Goal: Task Accomplishment & Management: Complete application form

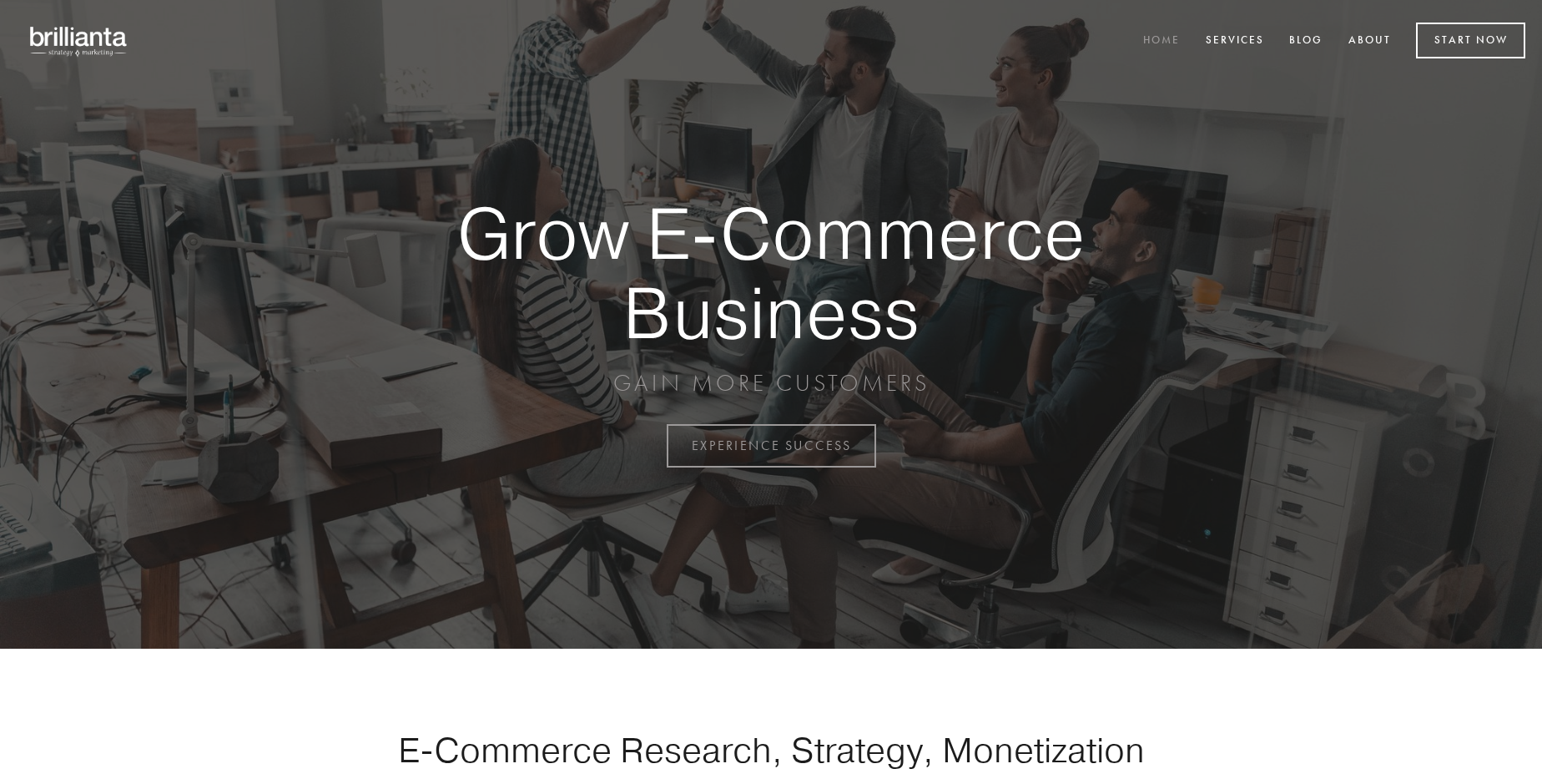
scroll to position [4375, 0]
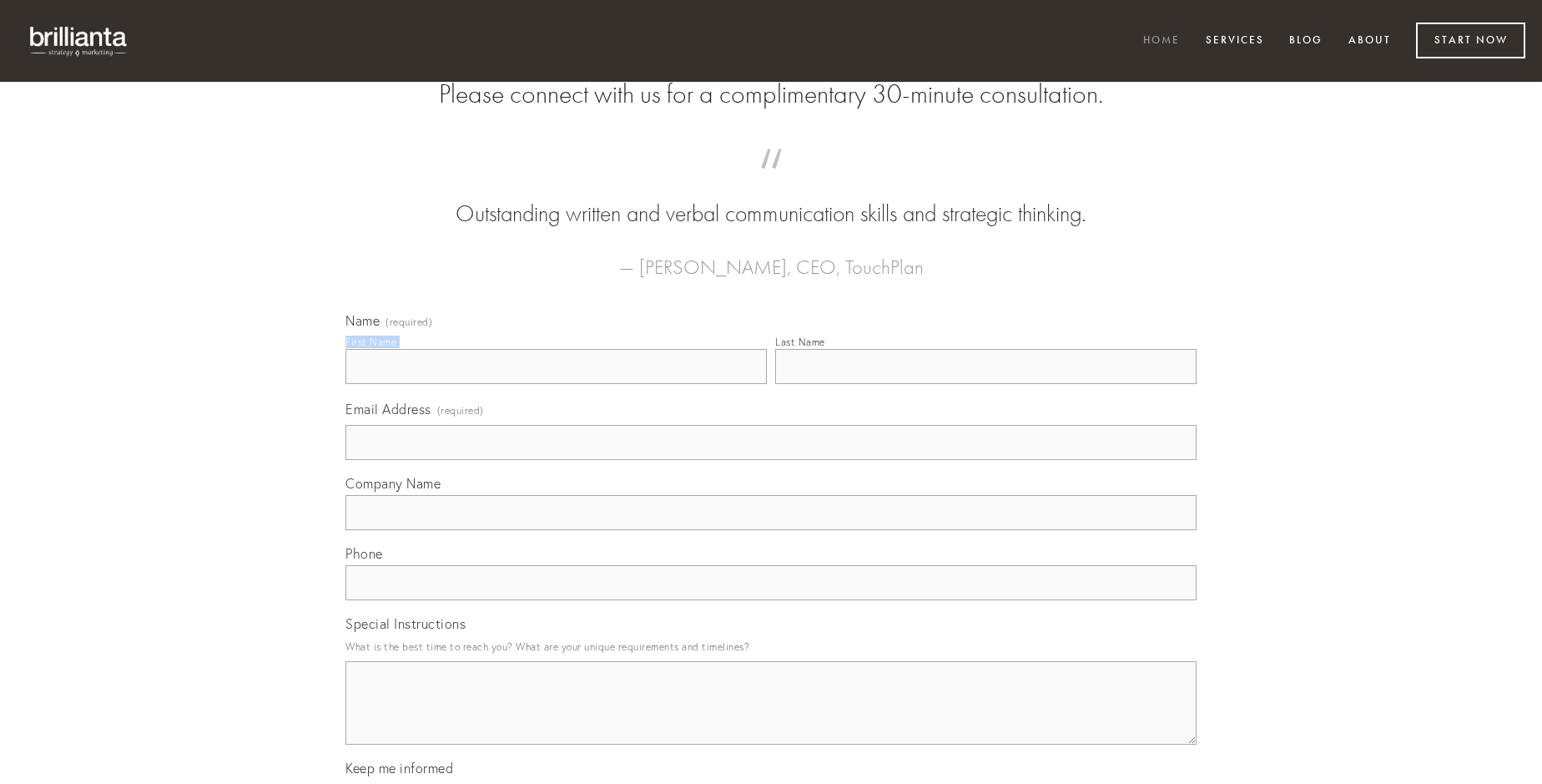
type input "[PERSON_NAME]"
click at [986, 384] on input "Last Name" at bounding box center [986, 366] width 422 height 35
type input "[PERSON_NAME]"
click at [771, 460] on input "Email Address (required)" at bounding box center [771, 442] width 852 height 35
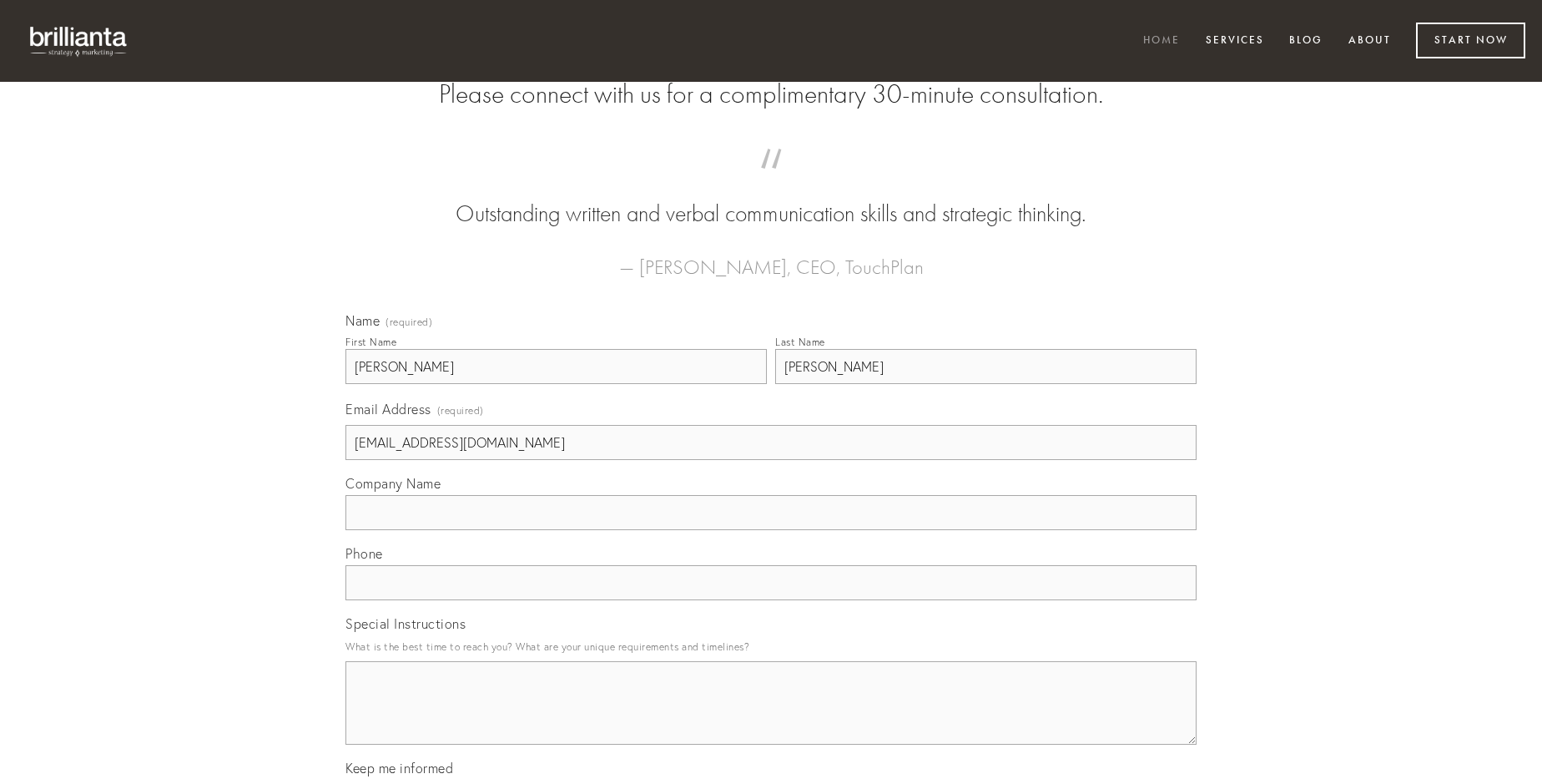
type input "[EMAIL_ADDRESS][DOMAIN_NAME]"
click at [771, 530] on input "Company Name" at bounding box center [771, 513] width 852 height 35
type input "cibo"
click at [771, 601] on input "text" at bounding box center [771, 582] width 852 height 35
click at [771, 717] on textarea "Special Instructions" at bounding box center [771, 703] width 852 height 83
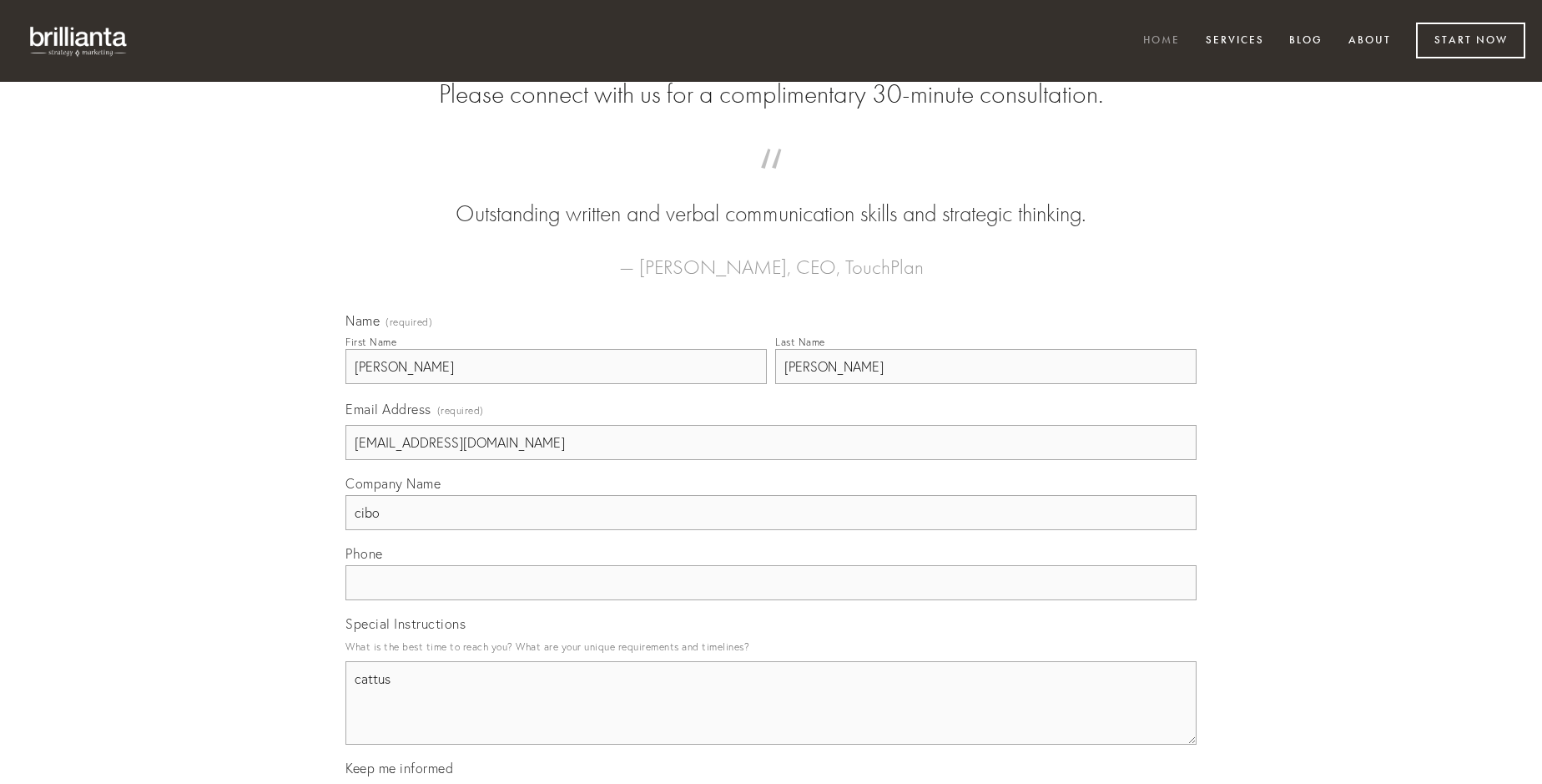
type textarea "cattus"
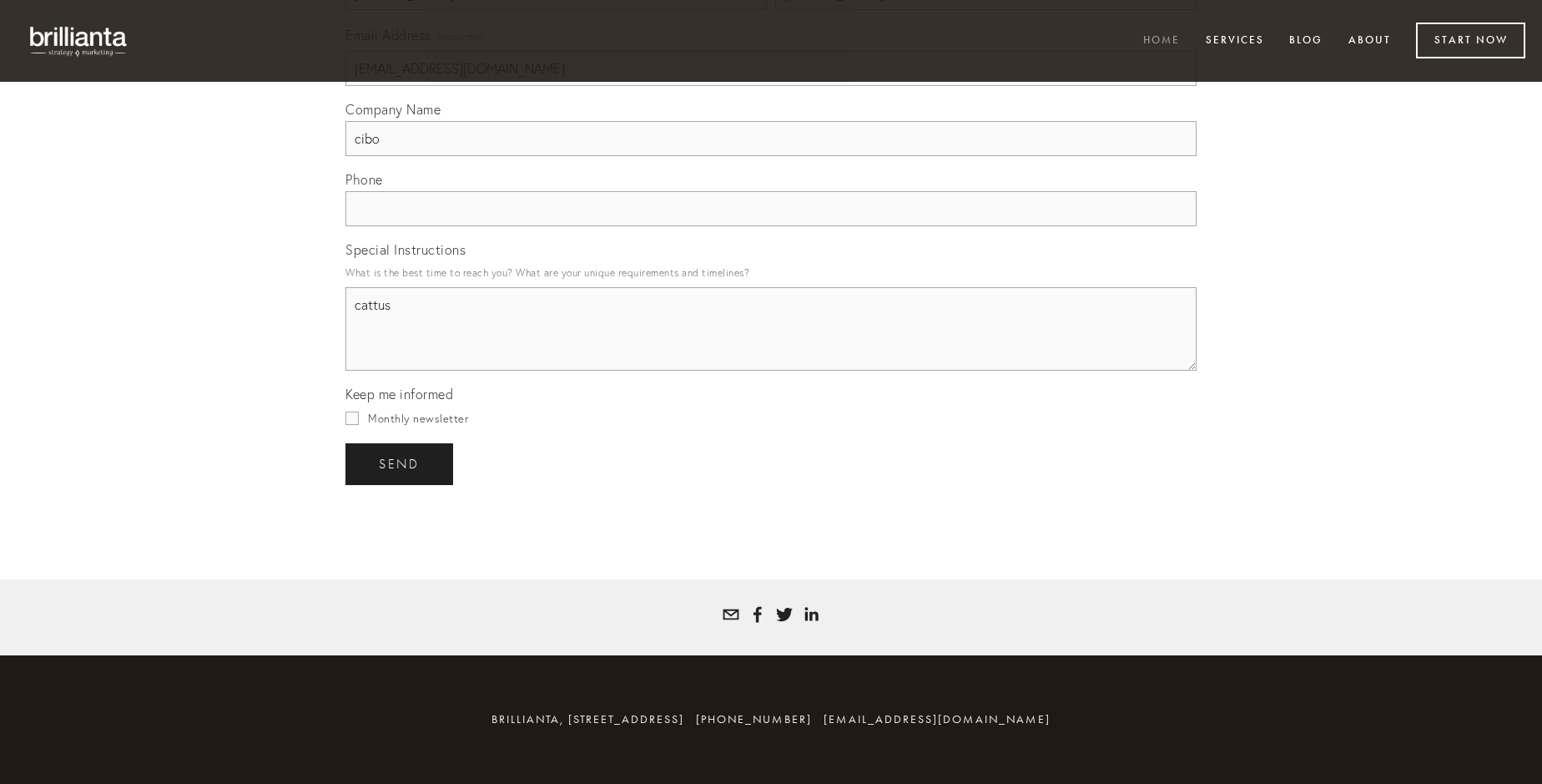
click at [401, 463] on span "send" at bounding box center [399, 464] width 41 height 15
